Goal: Task Accomplishment & Management: Manage account settings

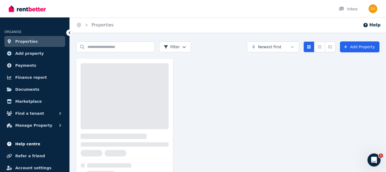
scroll to position [17, 0]
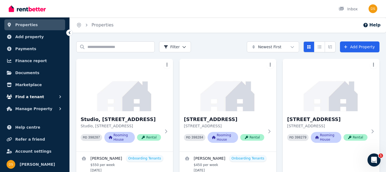
click at [37, 98] on span "Find a tenant" at bounding box center [29, 96] width 29 height 7
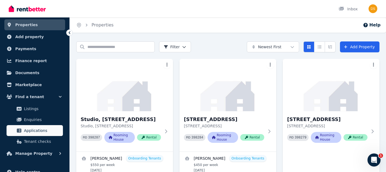
click at [34, 126] on link "Applications" at bounding box center [35, 130] width 56 height 11
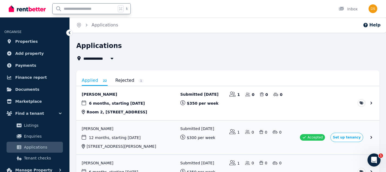
click at [102, 11] on input "text" at bounding box center [84, 9] width 63 height 10
type input "****"
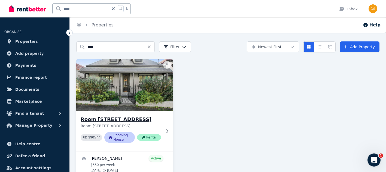
scroll to position [19, 0]
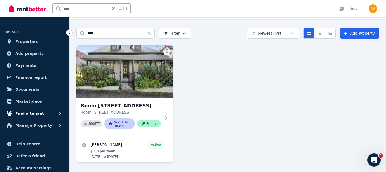
click at [35, 114] on span "Find a tenant" at bounding box center [29, 113] width 29 height 7
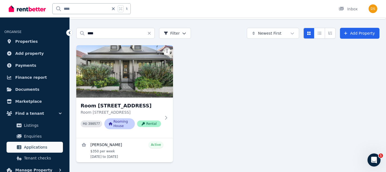
click at [36, 144] on span "Applications" at bounding box center [42, 147] width 37 height 7
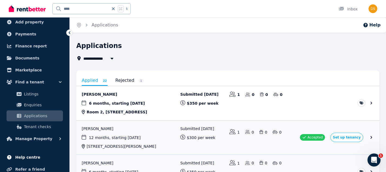
scroll to position [32, 0]
click at [39, 55] on link "Documents" at bounding box center [34, 57] width 61 height 11
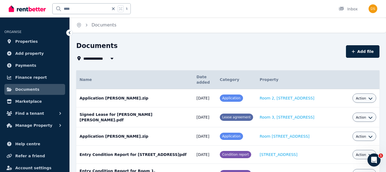
scroll to position [344, 0]
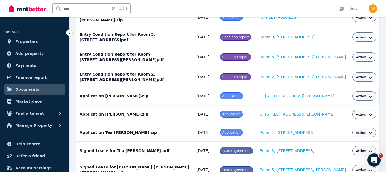
click at [357, 94] on span "Action" at bounding box center [361, 96] width 10 height 4
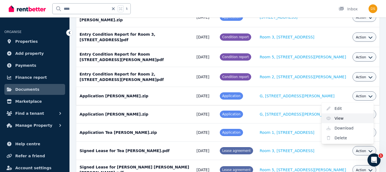
click at [345, 113] on link "View" at bounding box center [347, 118] width 52 height 10
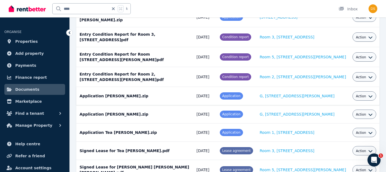
click at [360, 94] on span "Action" at bounding box center [361, 96] width 10 height 4
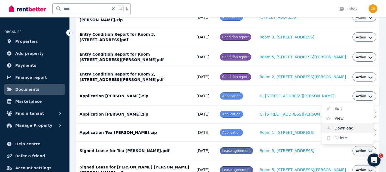
click at [344, 123] on link "Download" at bounding box center [347, 128] width 52 height 10
